Goal: Information Seeking & Learning: Learn about a topic

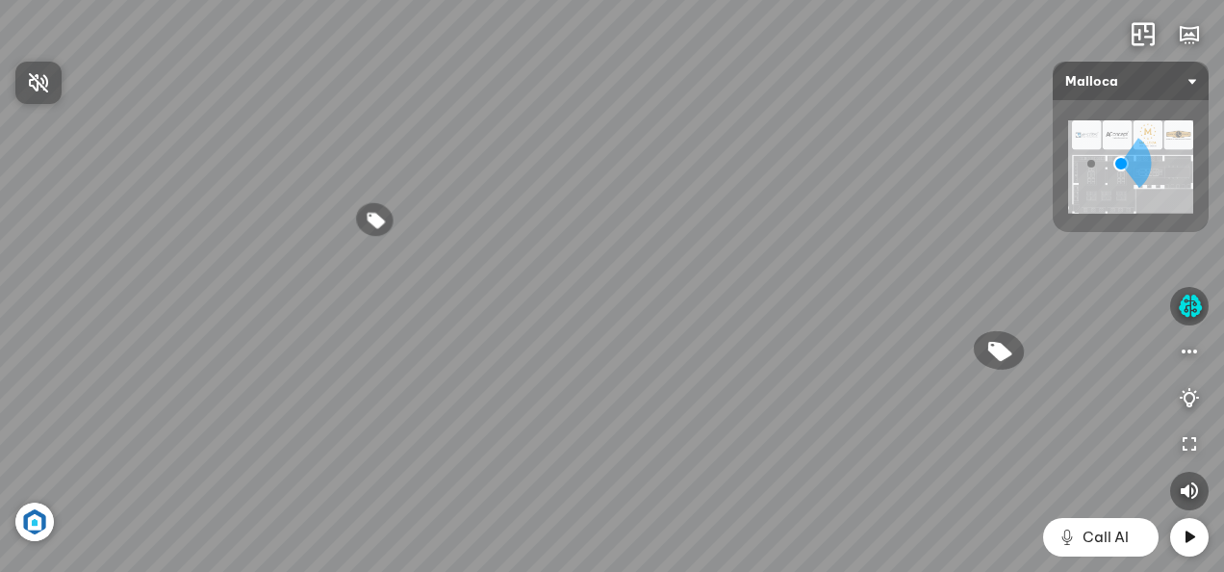
drag, startPoint x: 980, startPoint y: 305, endPoint x: 639, endPoint y: 221, distance: 350.9
click at [640, 222] on div at bounding box center [612, 286] width 1224 height 572
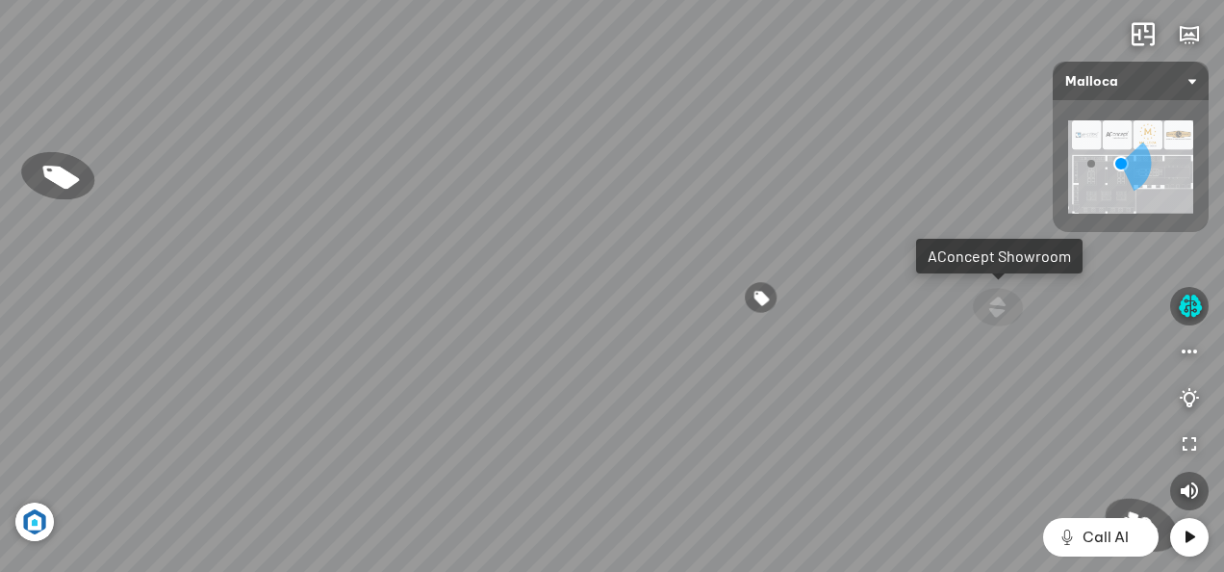
drag, startPoint x: 931, startPoint y: 270, endPoint x: 682, endPoint y: 231, distance: 251.3
click at [682, 231] on div "Đi tiếp AConcept Showroom Chậu rửa chén hai hộc bán thủ công [PERSON_NAME] MS 6…" at bounding box center [612, 286] width 1224 height 572
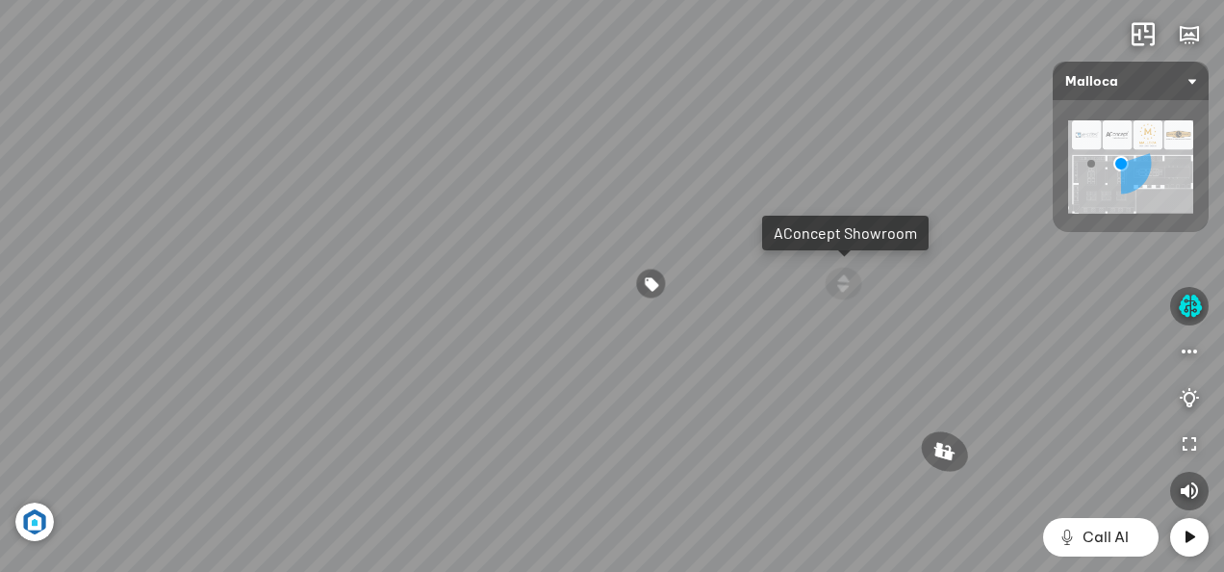
drag, startPoint x: 903, startPoint y: 245, endPoint x: 560, endPoint y: 237, distance: 342.8
click at [634, 239] on div "Đi tiếp AConcept Showroom Chậu rửa chén hai hộc bán thủ công [PERSON_NAME] MS 6…" at bounding box center [612, 286] width 1224 height 572
drag, startPoint x: 692, startPoint y: 248, endPoint x: 435, endPoint y: 248, distance: 257.0
click at [438, 248] on div "Đi tiếp AConcept Showroom Chậu rửa chén hai hộc bán thủ công [PERSON_NAME] MS 6…" at bounding box center [612, 286] width 1224 height 572
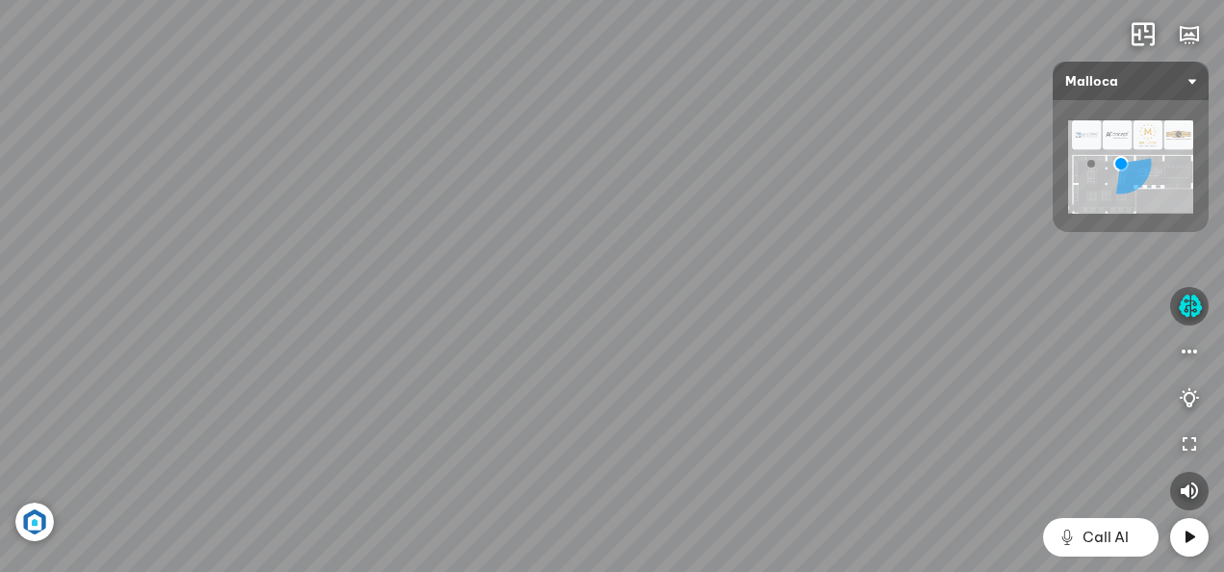
drag, startPoint x: 715, startPoint y: 323, endPoint x: 387, endPoint y: 323, distance: 328.2
click at [449, 323] on div "Đi tiếp AConcept Showroom Chậu rửa chén hai hộc bán thủ công [PERSON_NAME] MS 6…" at bounding box center [612, 286] width 1224 height 572
drag, startPoint x: 824, startPoint y: 345, endPoint x: 512, endPoint y: 315, distance: 313.3
click at [512, 315] on div "Đi tiếp AConcept Showroom Chậu rửa chén hai hộc bán thủ công [PERSON_NAME] MS 6…" at bounding box center [612, 286] width 1224 height 572
drag, startPoint x: 1056, startPoint y: 377, endPoint x: 955, endPoint y: 431, distance: 114.5
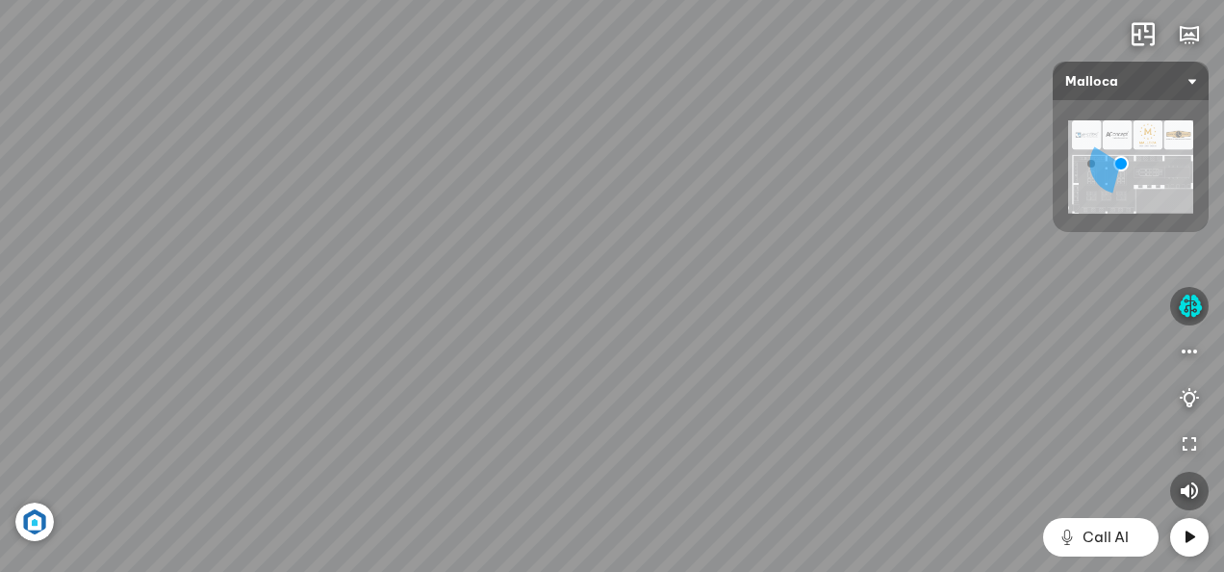
click at [955, 431] on div "Đi tiếp AConcept Showroom Chậu rửa chén hai hộc bán thủ công [PERSON_NAME] MS 6…" at bounding box center [612, 286] width 1224 height 572
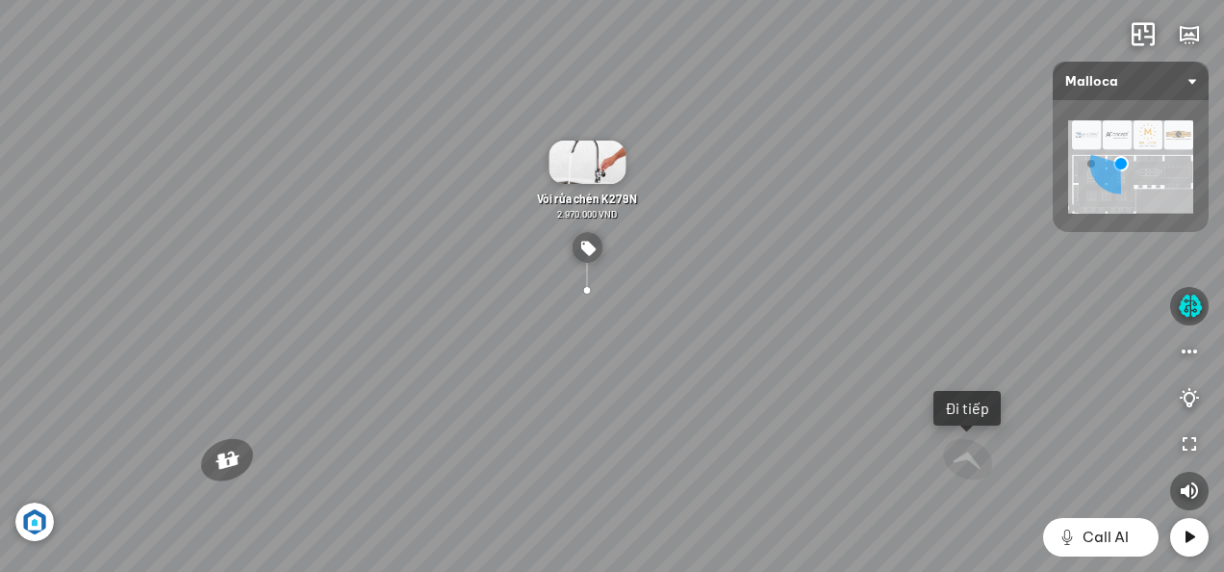
click at [590, 244] on img at bounding box center [587, 247] width 31 height 31
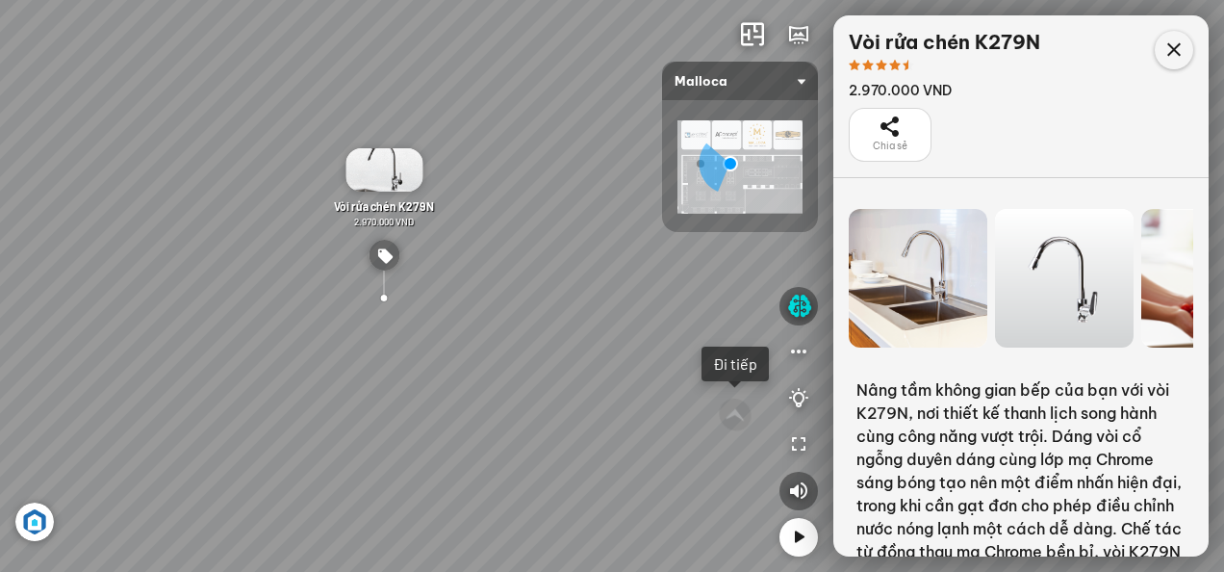
click at [1180, 48] on icon at bounding box center [1174, 50] width 23 height 23
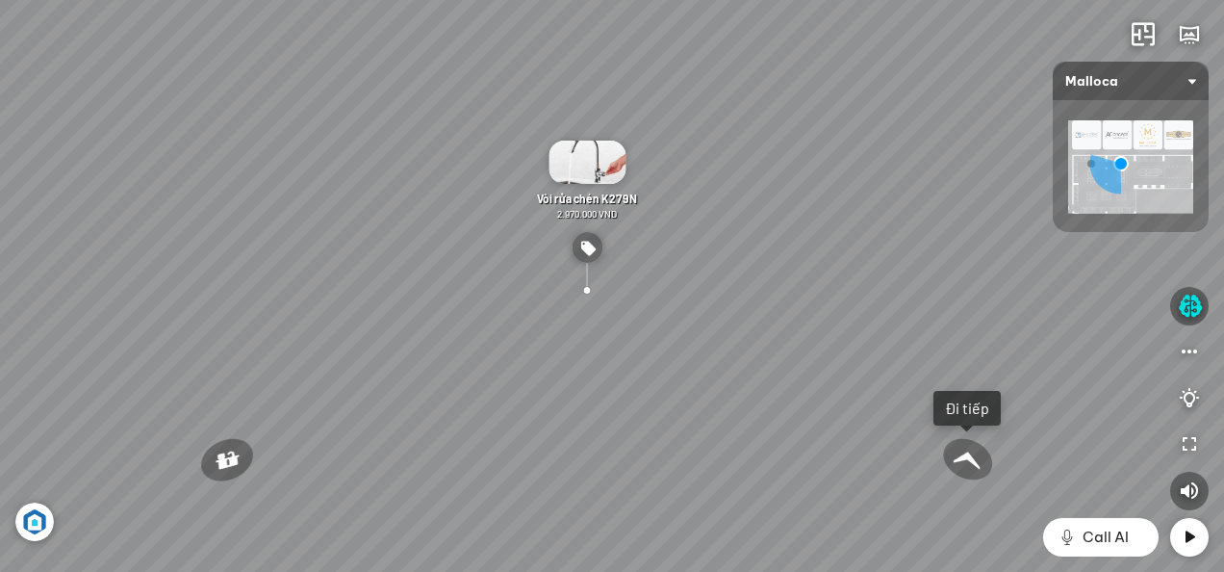
click at [803, 481] on div "Đi tiếp AConcept Showroom Chậu rửa chén hai hộc bán thủ công [PERSON_NAME] MS 6…" at bounding box center [612, 286] width 1224 height 572
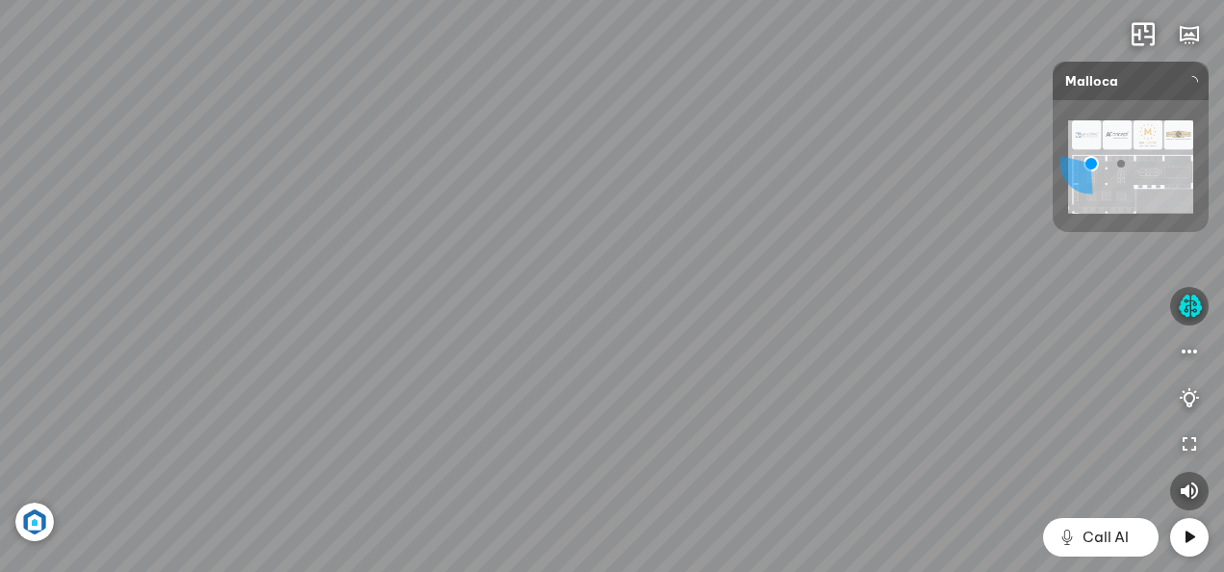
drag, startPoint x: 707, startPoint y: 488, endPoint x: 1008, endPoint y: 479, distance: 301.4
click at [966, 485] on div at bounding box center [612, 286] width 1224 height 572
drag, startPoint x: 451, startPoint y: 370, endPoint x: 791, endPoint y: 337, distance: 341.4
click at [789, 334] on div "Chậu rửa chén MS 6075 6.710.000 VND Vòi chậu rửa chén MF-043 7.920.000 VND Vòi …" at bounding box center [612, 286] width 1224 height 572
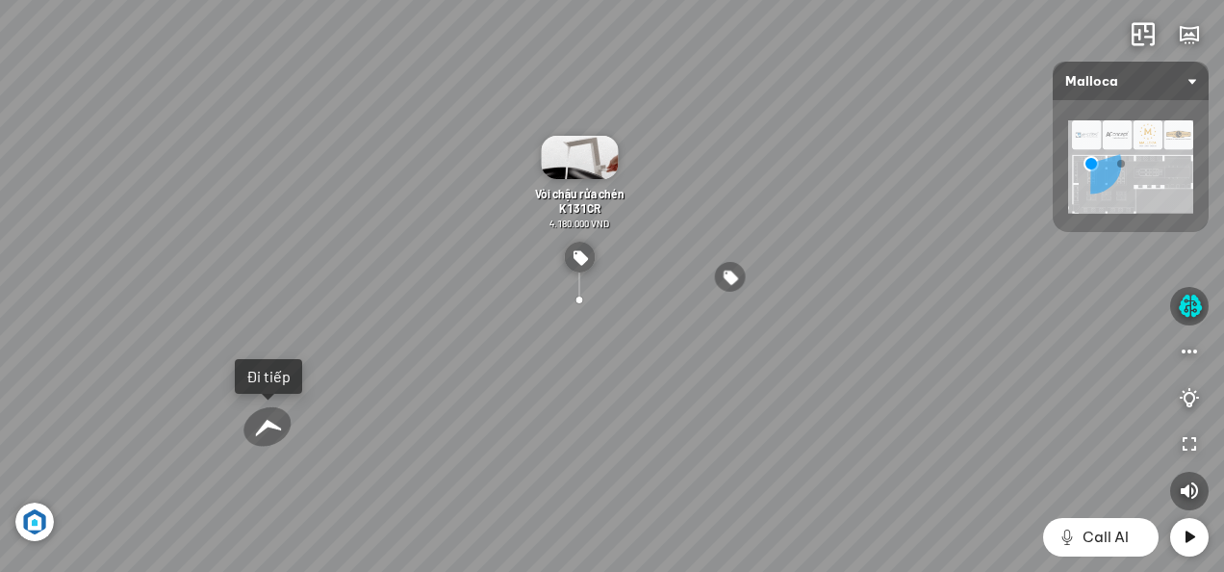
click at [287, 410] on div at bounding box center [267, 426] width 53 height 50
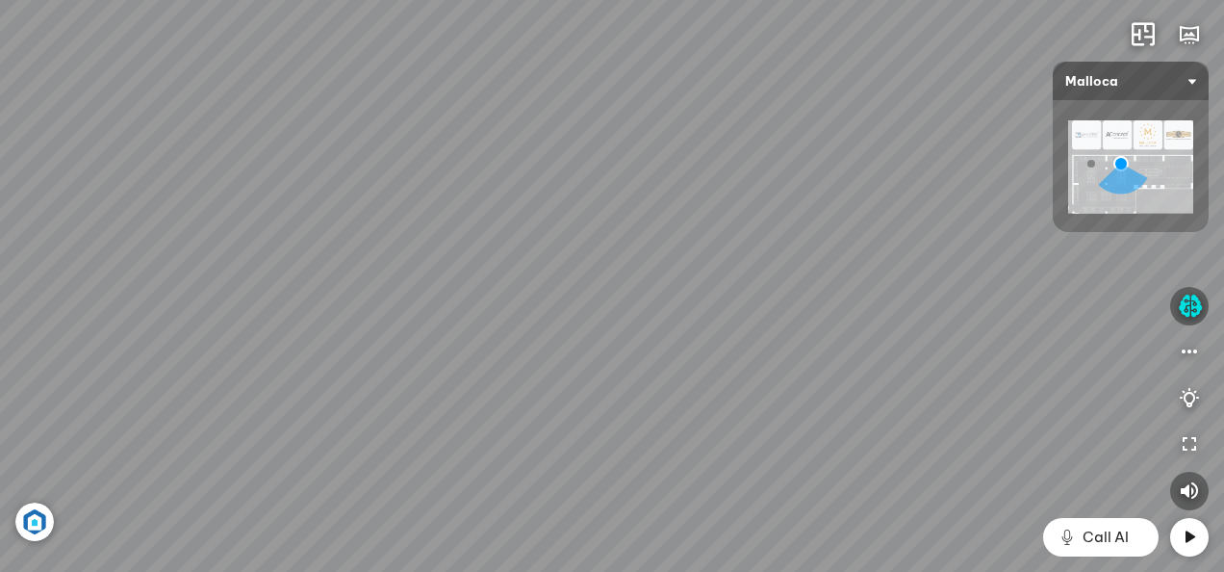
drag, startPoint x: 655, startPoint y: 291, endPoint x: 1101, endPoint y: 301, distance: 446.8
click at [1101, 301] on div "Chậu rửa chén hai hộc bán thủ công Malloca MS 610T 9.460.000 VND Máy hút khói k…" at bounding box center [612, 286] width 1224 height 572
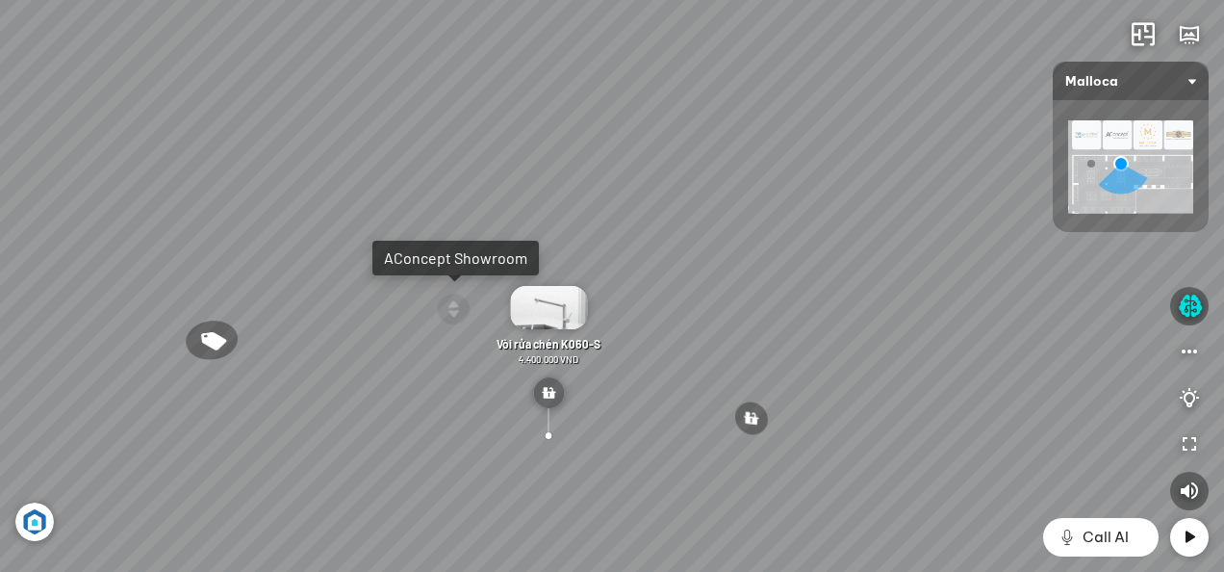
drag, startPoint x: 459, startPoint y: 304, endPoint x: 768, endPoint y: 300, distance: 309.0
click at [768, 300] on div "Chậu rửa chén hai hộc bán thủ công Malloca MS 610T 9.460.000 VND Máy hút khói k…" at bounding box center [612, 286] width 1224 height 572
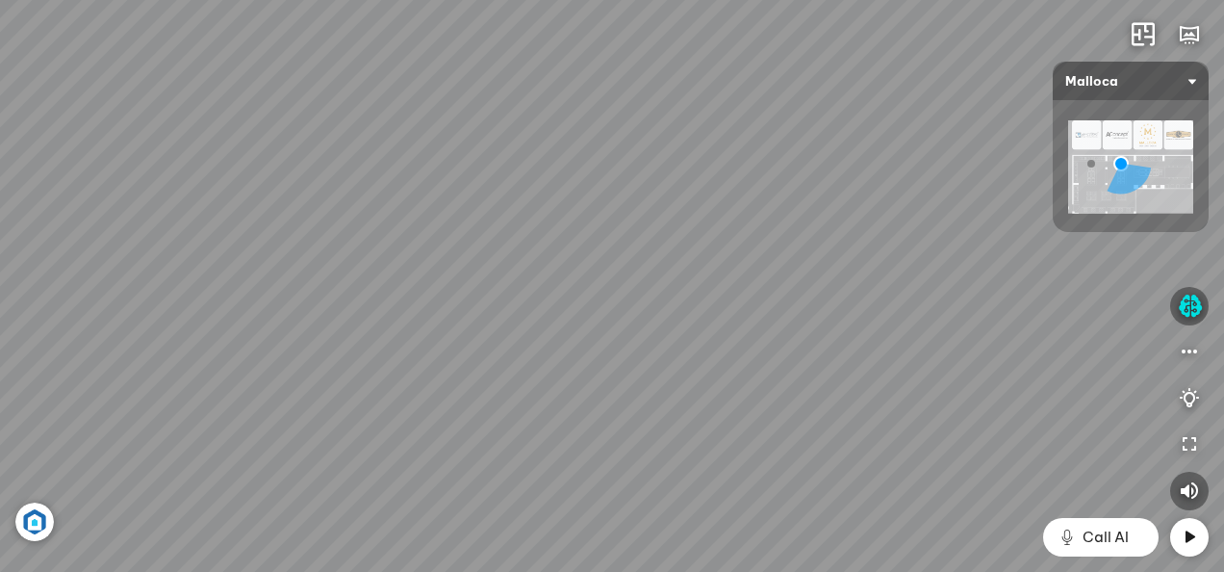
drag, startPoint x: 440, startPoint y: 421, endPoint x: 602, endPoint y: 323, distance: 188.7
click at [602, 323] on div "Chậu rửa chén hai hộc bán thủ công Malloca MS 610T 9.460.000 VND Máy hút khói k…" at bounding box center [612, 286] width 1224 height 572
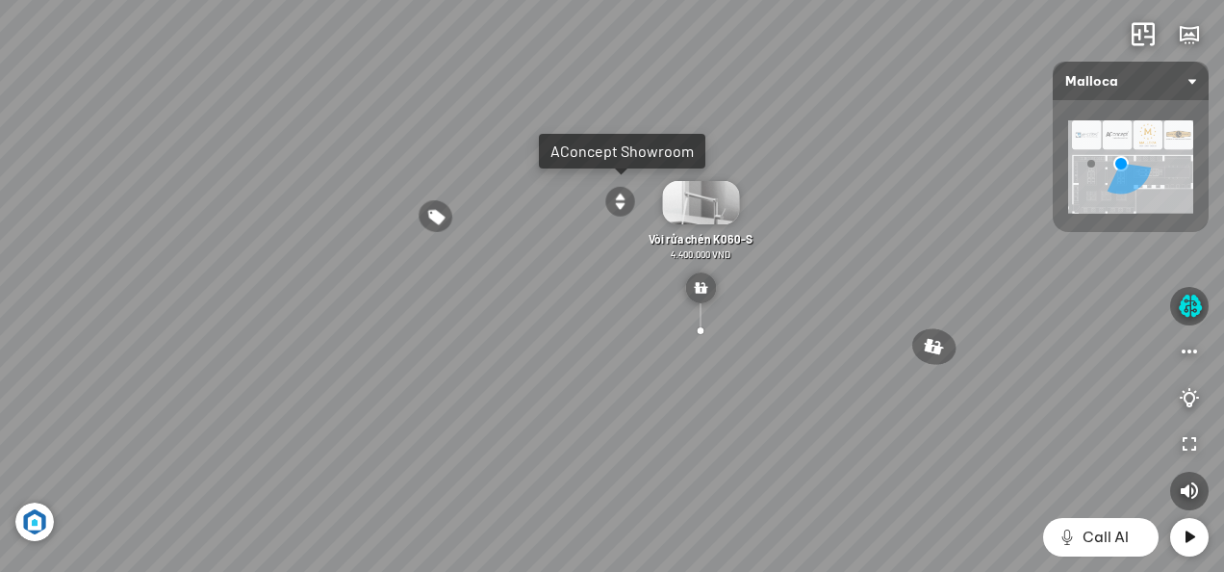
click at [579, 449] on div "Chậu rửa chén hai hộc bán thủ công Malloca MS 610T 9.460.000 VND Máy hút khói k…" at bounding box center [612, 286] width 1224 height 572
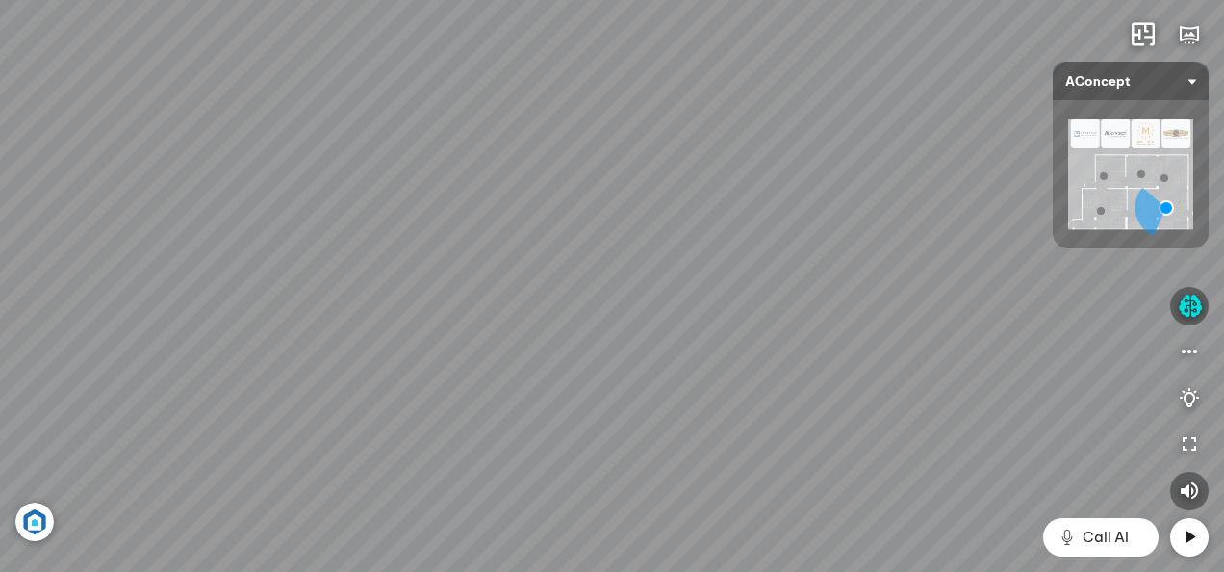
drag, startPoint x: 397, startPoint y: 317, endPoint x: 850, endPoint y: 242, distance: 459.5
click at [850, 242] on div "Ghế ăn Wilma 1.800.000 VND Sofa 3 chỗ [PERSON_NAME] vải Holly 19.500.000 VND So…" at bounding box center [612, 286] width 1224 height 572
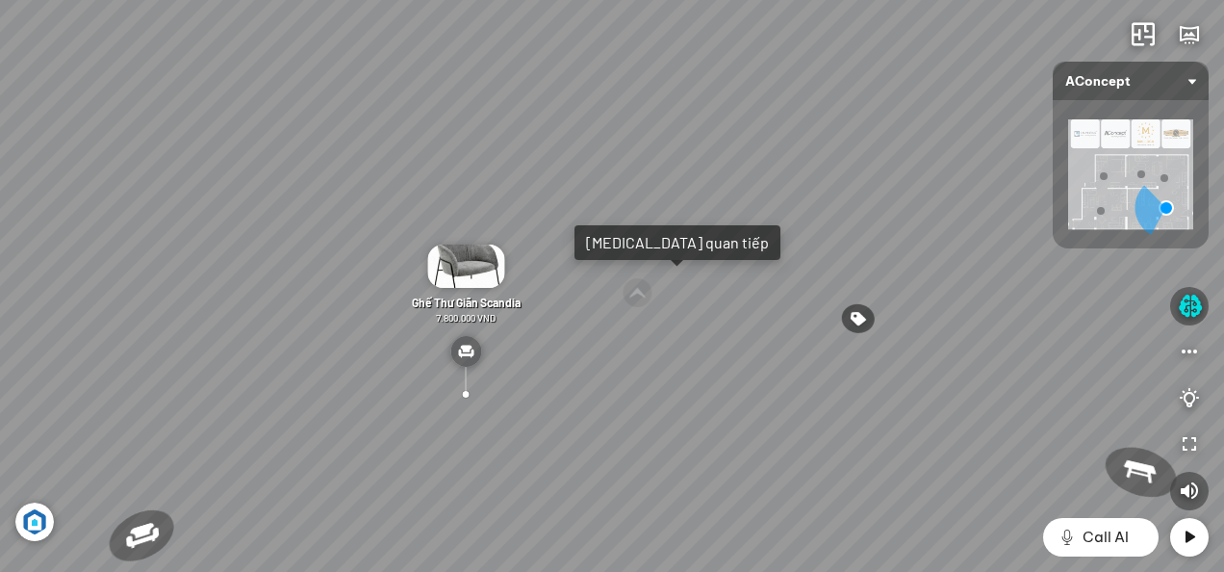
drag, startPoint x: 757, startPoint y: 270, endPoint x: 730, endPoint y: 333, distance: 69.0
click at [730, 332] on div "Ghế ăn Wilma 1.800.000 VND Sofa 3 chỗ [PERSON_NAME] vải Holly 19.500.000 VND So…" at bounding box center [612, 286] width 1224 height 572
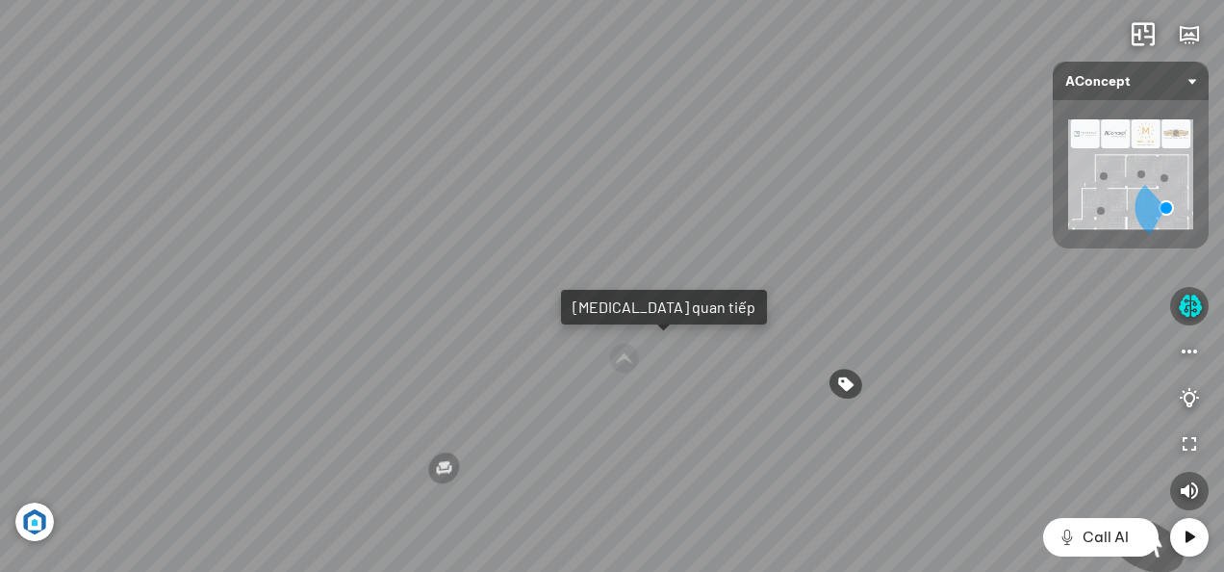
click at [601, 300] on div "[MEDICAL_DATA] quan tiếp" at bounding box center [664, 306] width 183 height 19
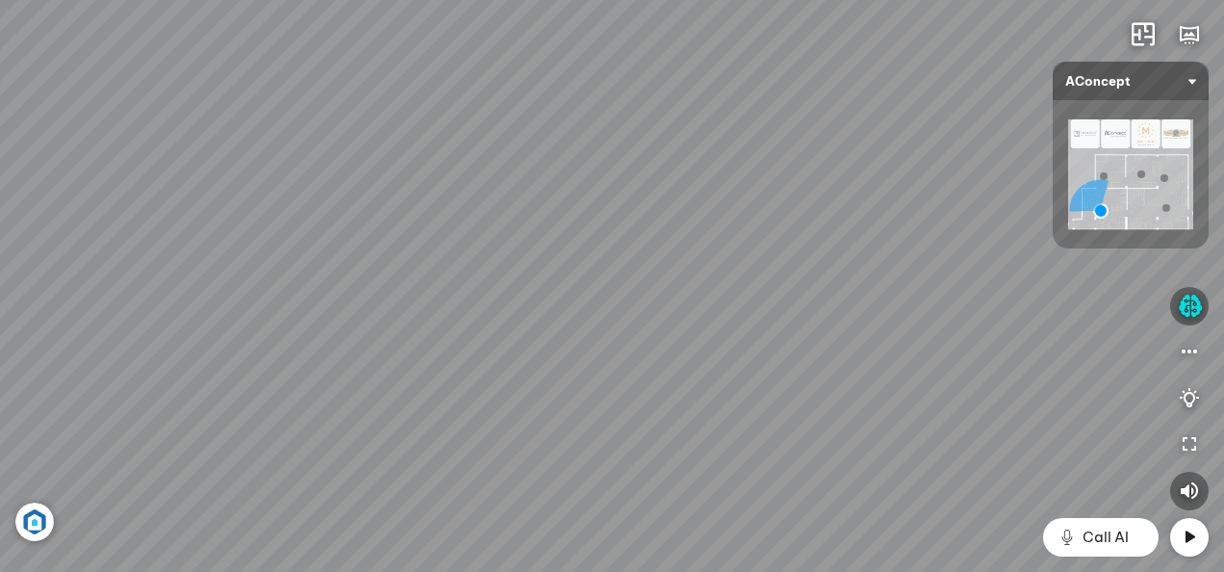
drag, startPoint x: 802, startPoint y: 363, endPoint x: 772, endPoint y: 194, distance: 171.1
click at [772, 194] on div "Sofa 2 chỗ Biloxi 15.000.000 VND Sofa góc trái Perth 38.500.000 VND [GEOGRAPHIC…" at bounding box center [612, 286] width 1224 height 572
drag, startPoint x: 565, startPoint y: 260, endPoint x: 980, endPoint y: 418, distance: 443.9
click at [980, 418] on div "Sofa 2 chỗ Biloxi 15.000.000 VND Sofa góc trái Perth 38.500.000 VND [GEOGRAPHIC…" at bounding box center [612, 286] width 1224 height 572
drag, startPoint x: 674, startPoint y: 383, endPoint x: 868, endPoint y: 373, distance: 194.7
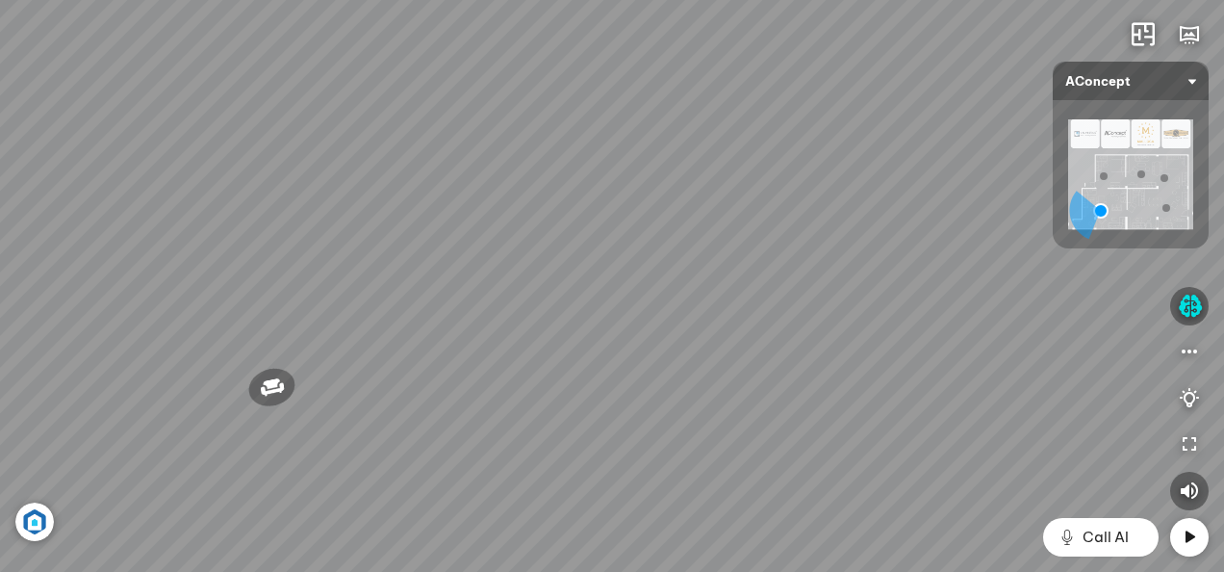
click at [868, 373] on div "Sofa 2 chỗ Biloxi 15.000.000 VND Sofa góc trái Perth 38.500.000 VND [GEOGRAPHIC…" at bounding box center [612, 286] width 1224 height 572
drag, startPoint x: 656, startPoint y: 370, endPoint x: 936, endPoint y: 357, distance: 279.4
click at [936, 357] on div "Sofa 2 chỗ Biloxi 15.000.000 VND Sofa góc trái Perth 38.500.000 VND [GEOGRAPHIC…" at bounding box center [612, 286] width 1224 height 572
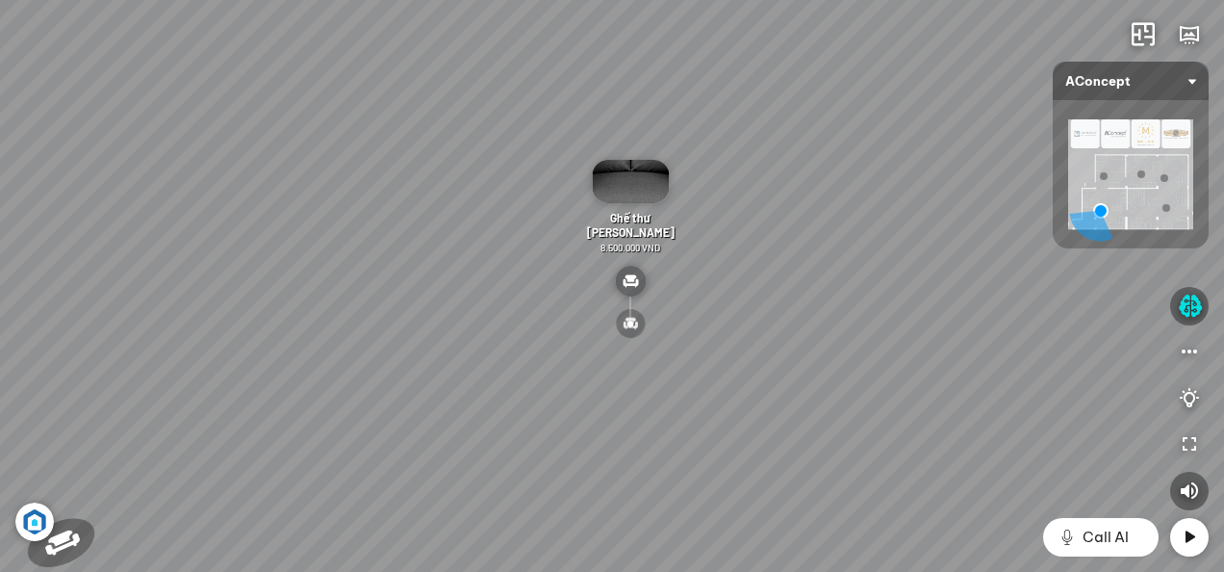
drag, startPoint x: 540, startPoint y: 358, endPoint x: 965, endPoint y: 365, distance: 424.6
click at [858, 371] on div "Sofa 2 chỗ Biloxi 15.000.000 VND Sofa góc trái Perth 38.500.000 VND [GEOGRAPHIC…" at bounding box center [612, 286] width 1224 height 572
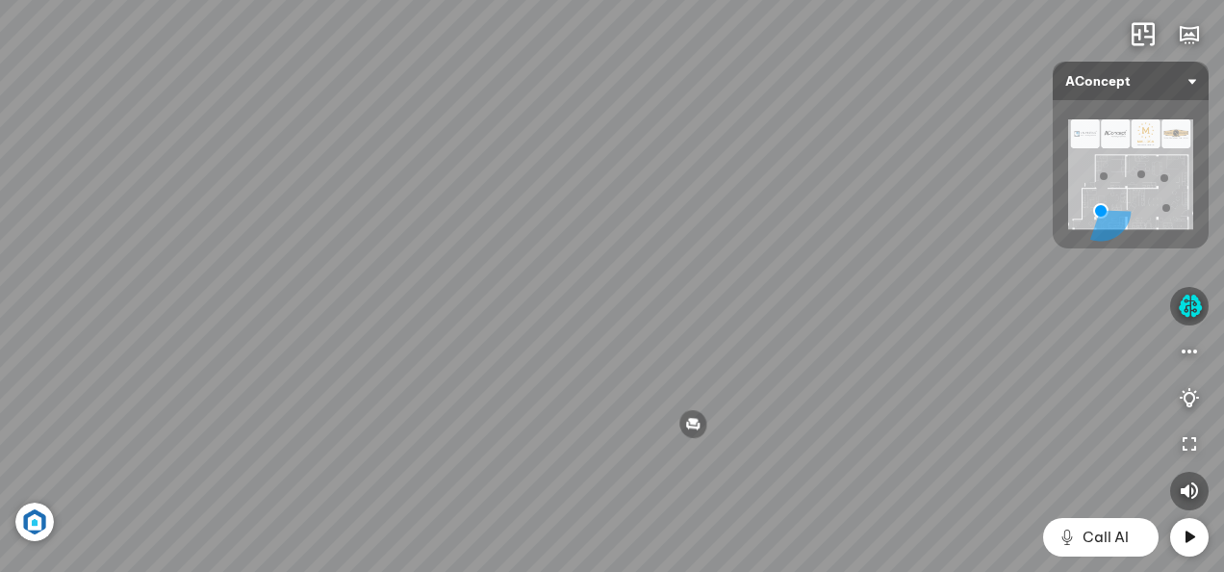
drag, startPoint x: 554, startPoint y: 385, endPoint x: 787, endPoint y: 355, distance: 234.8
click at [703, 373] on div "Sofa 2 chỗ Biloxi 15.000.000 VND Sofa góc trái Perth 38.500.000 VND [GEOGRAPHIC…" at bounding box center [612, 286] width 1224 height 572
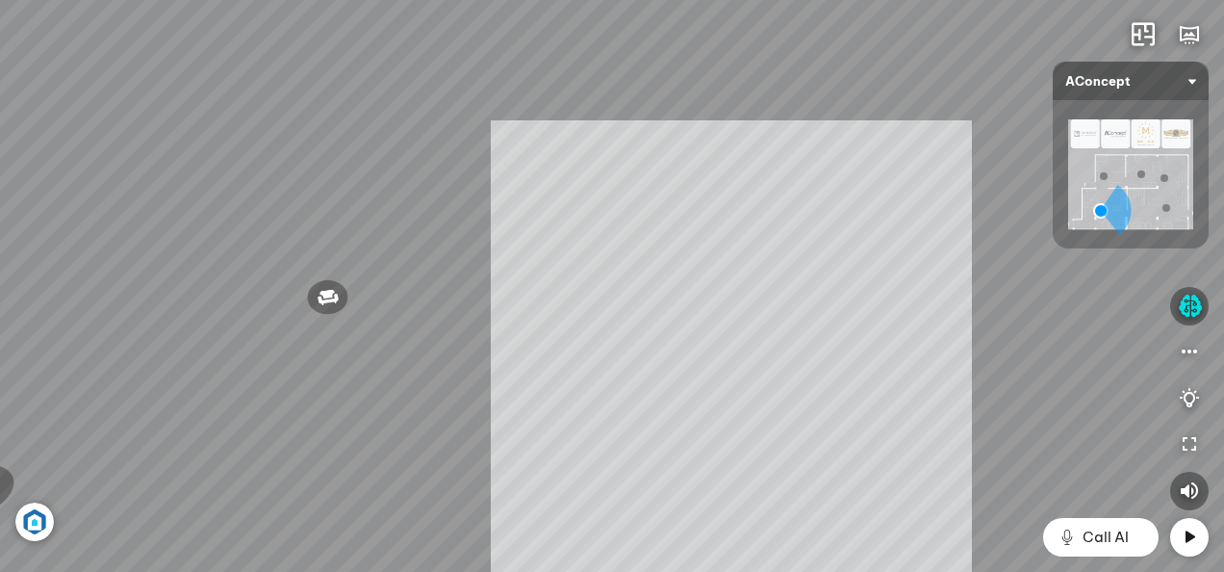
click at [877, 363] on div "Sofa 2 chỗ Biloxi 15.000.000 VND Sofa góc trái Perth 38.500.000 VND [GEOGRAPHIC…" at bounding box center [612, 286] width 1224 height 572
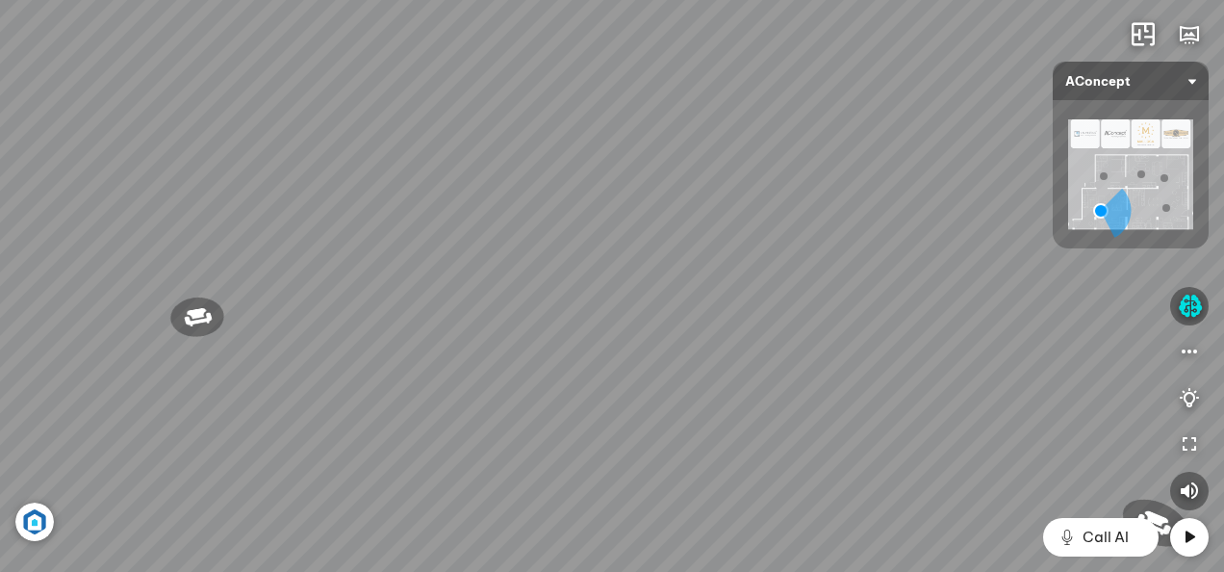
click at [491, 333] on div "Sofa 2 chỗ Biloxi 15.000.000 VND Sofa góc trái Perth 38.500.000 VND [GEOGRAPHIC…" at bounding box center [612, 286] width 1224 height 572
drag, startPoint x: 852, startPoint y: 323, endPoint x: 520, endPoint y: 325, distance: 332.1
click at [526, 325] on div at bounding box center [612, 286] width 1224 height 572
drag, startPoint x: 527, startPoint y: 284, endPoint x: 457, endPoint y: 274, distance: 70.9
click at [479, 277] on div "Ghế ăn Wilma 1.800.000 VND Sofa 3 chỗ [PERSON_NAME] vải Holly 19.500.000 VND So…" at bounding box center [612, 286] width 1224 height 572
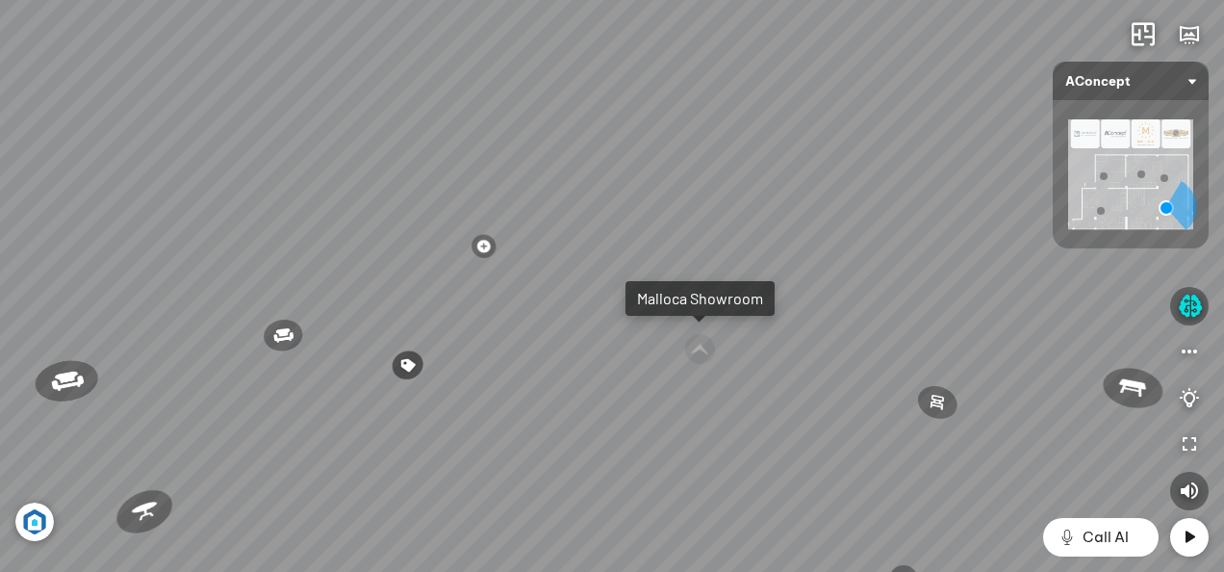
drag, startPoint x: 858, startPoint y: 295, endPoint x: 743, endPoint y: 295, distance: 114.5
click at [743, 295] on div "Ghế ăn Wilma 1.800.000 VND Sofa 3 chỗ [PERSON_NAME] vải Holly 19.500.000 VND So…" at bounding box center [612, 286] width 1224 height 572
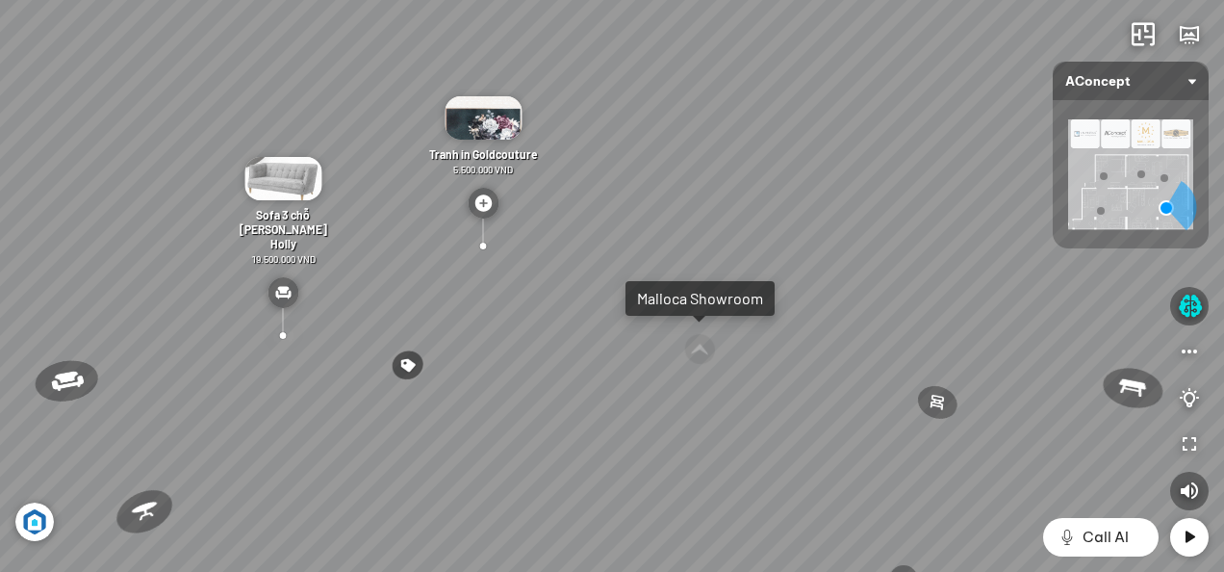
click at [272, 339] on div at bounding box center [283, 336] width 44 height 38
